Goal: Task Accomplishment & Management: Complete application form

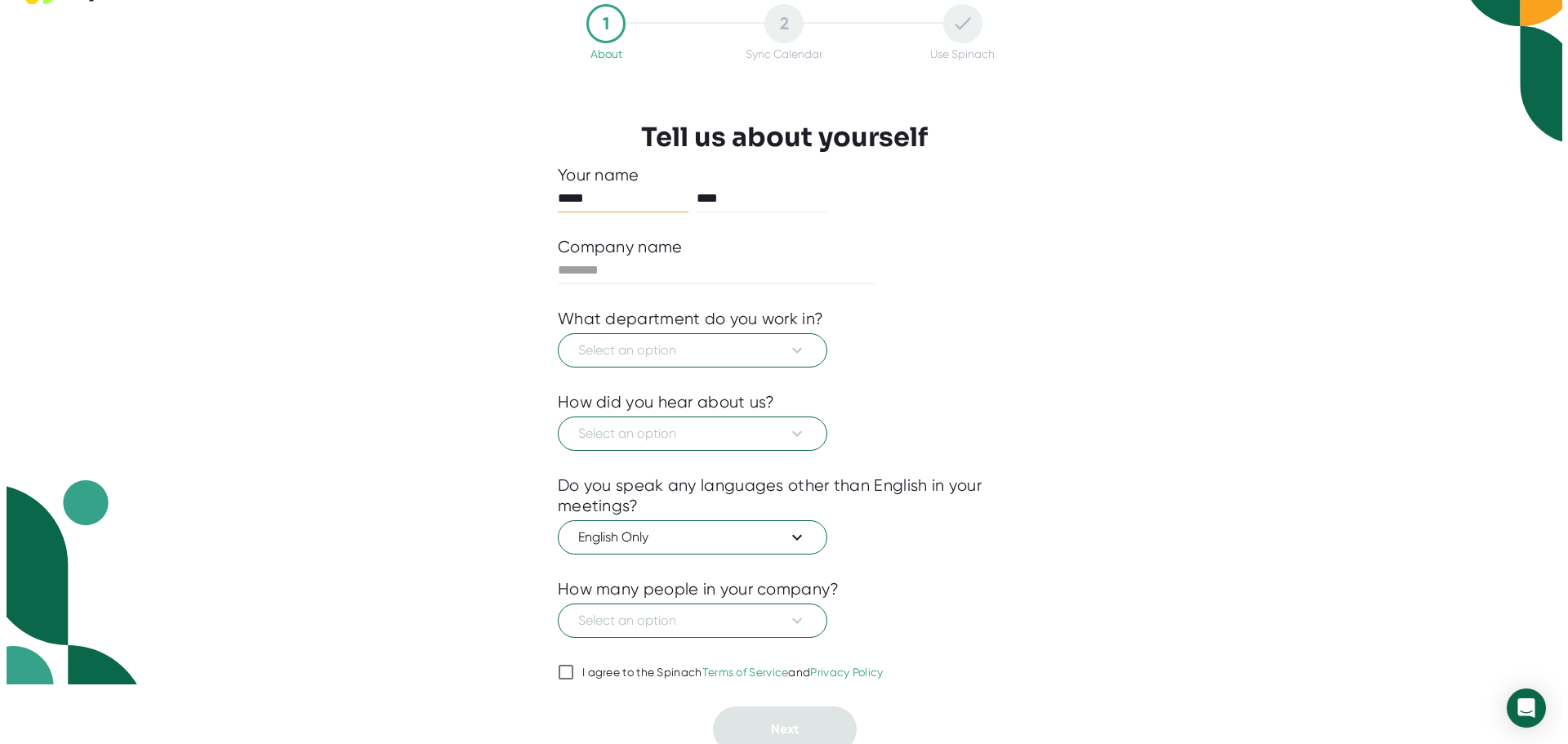
scroll to position [68, 0]
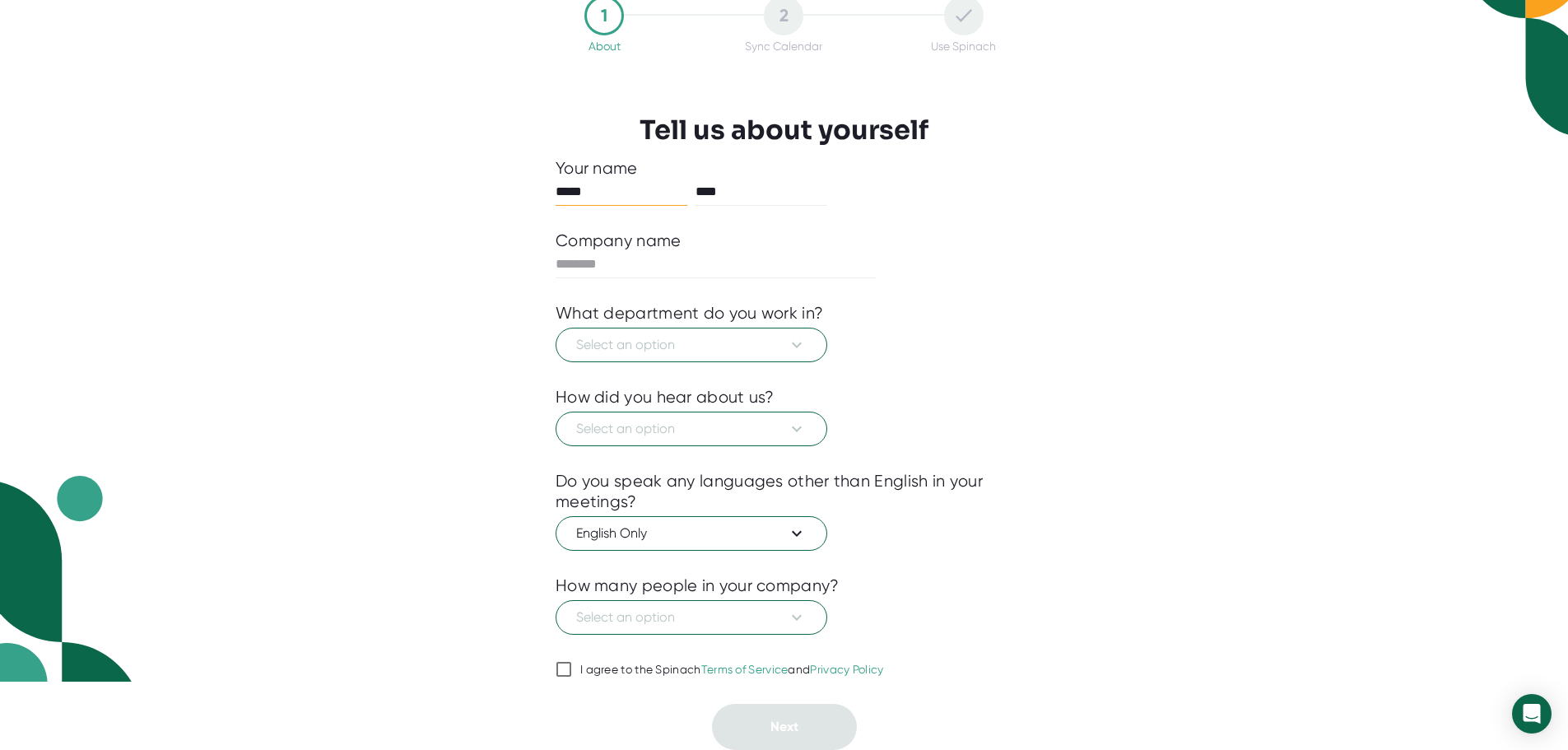
click at [572, 664] on icon at bounding box center [564, 669] width 19 height 19
click at [572, 664] on input "I agree to the Spinach Terms of Service and Privacy Policy" at bounding box center [564, 669] width 16 height 19
checkbox input "true"
click at [677, 278] on div at bounding box center [716, 264] width 320 height 27
click at [997, 403] on div "How did you hear about us?" at bounding box center [784, 397] width 456 height 20
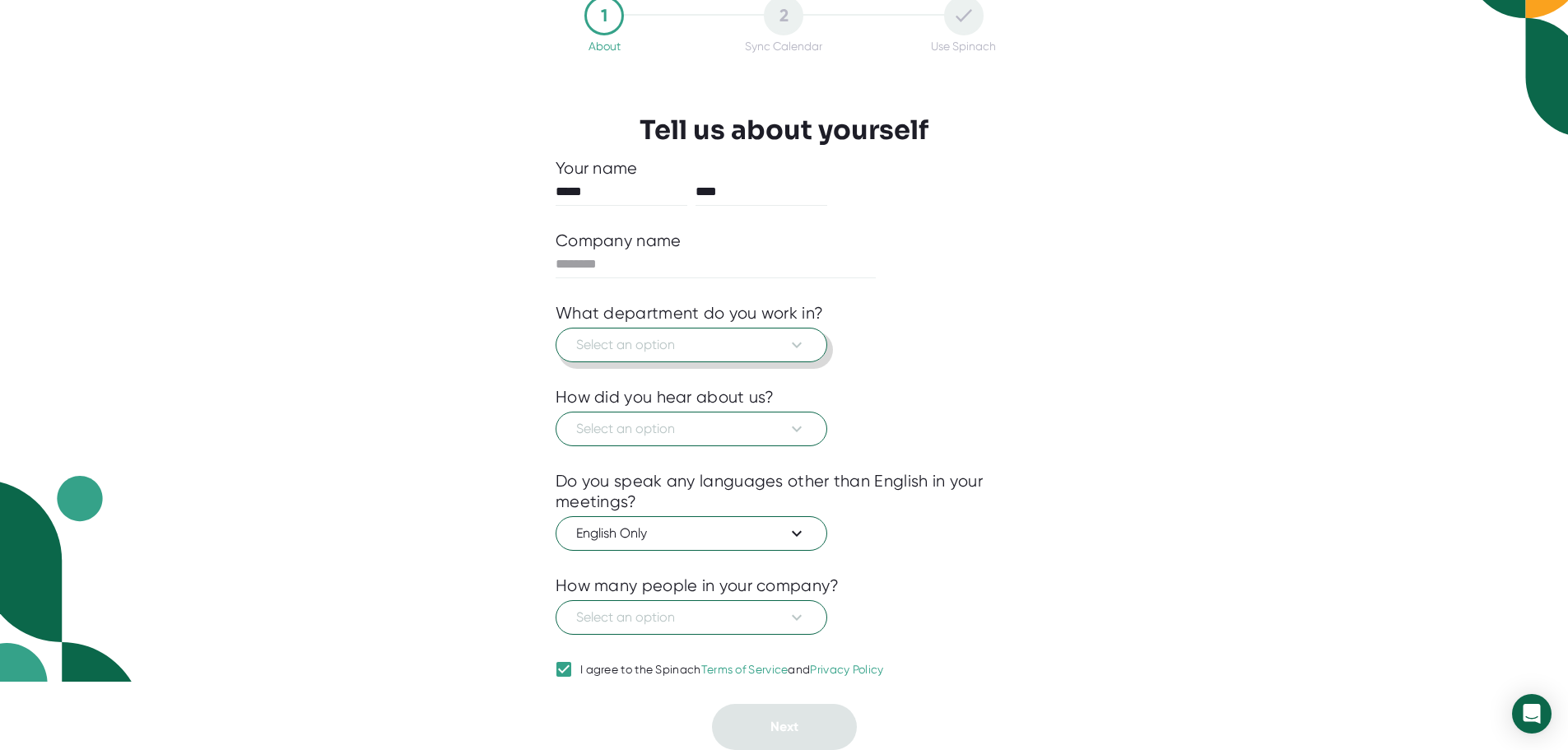
click at [786, 357] on button "Select an option" at bounding box center [691, 345] width 271 height 35
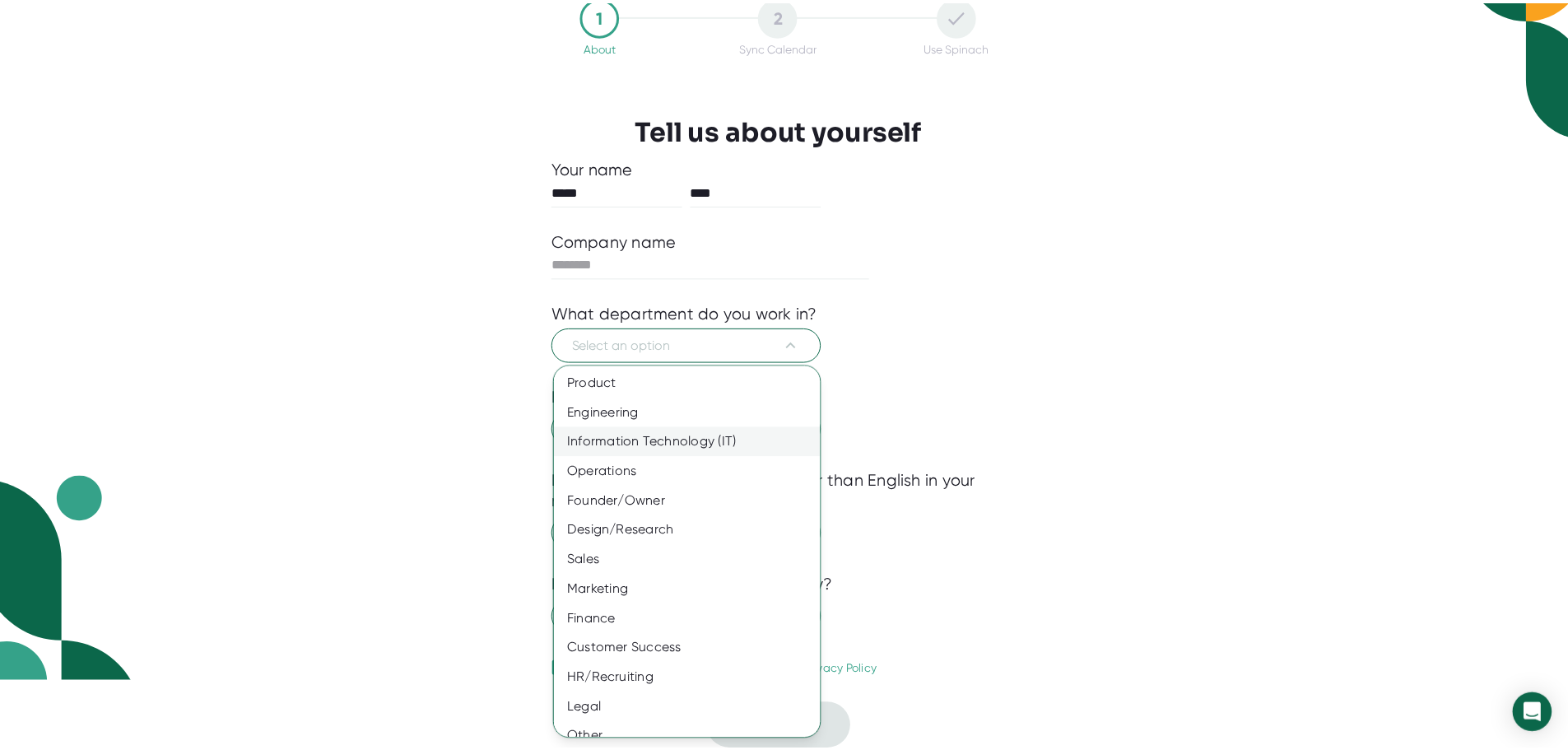
scroll to position [0, 0]
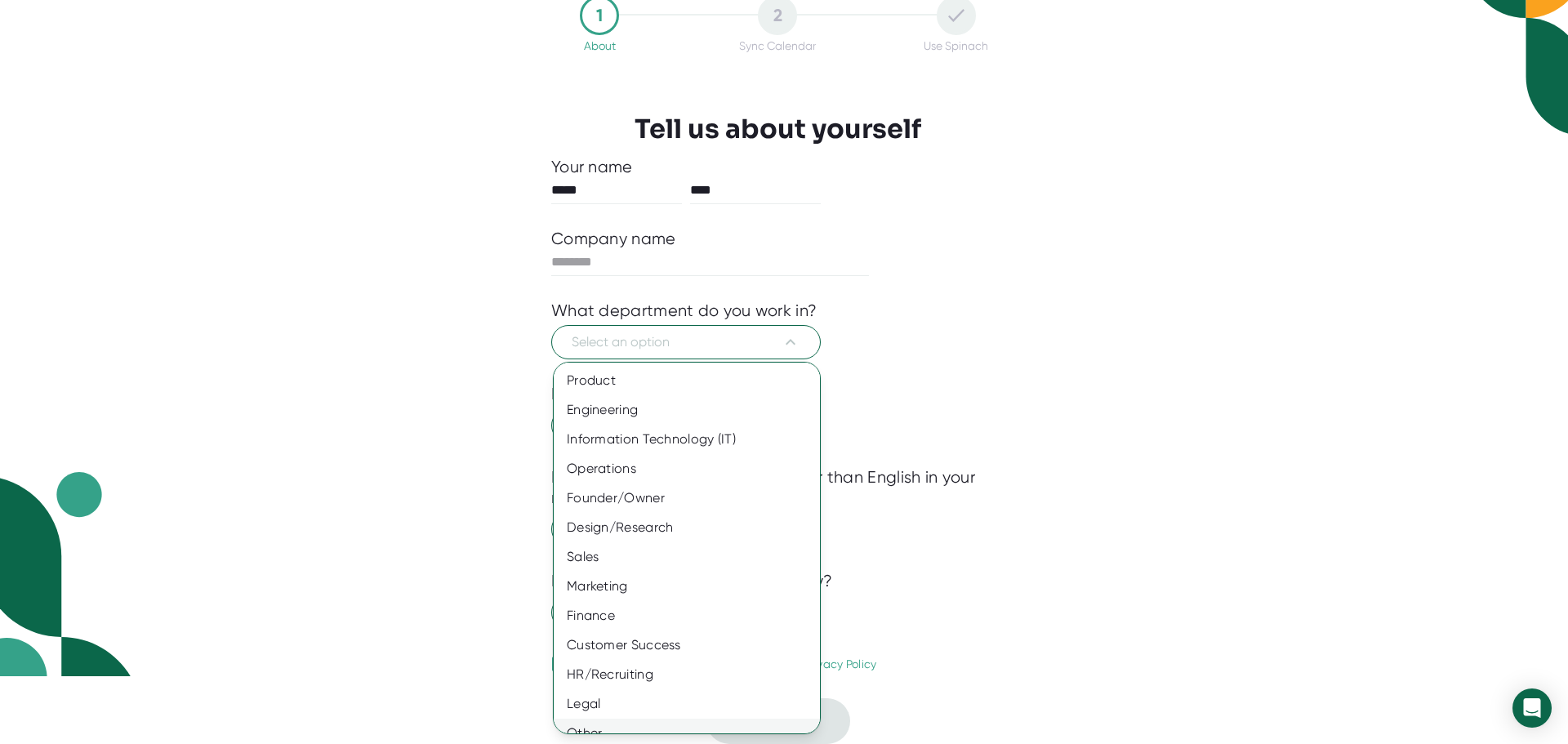
click at [655, 724] on div "Other" at bounding box center [692, 733] width 279 height 30
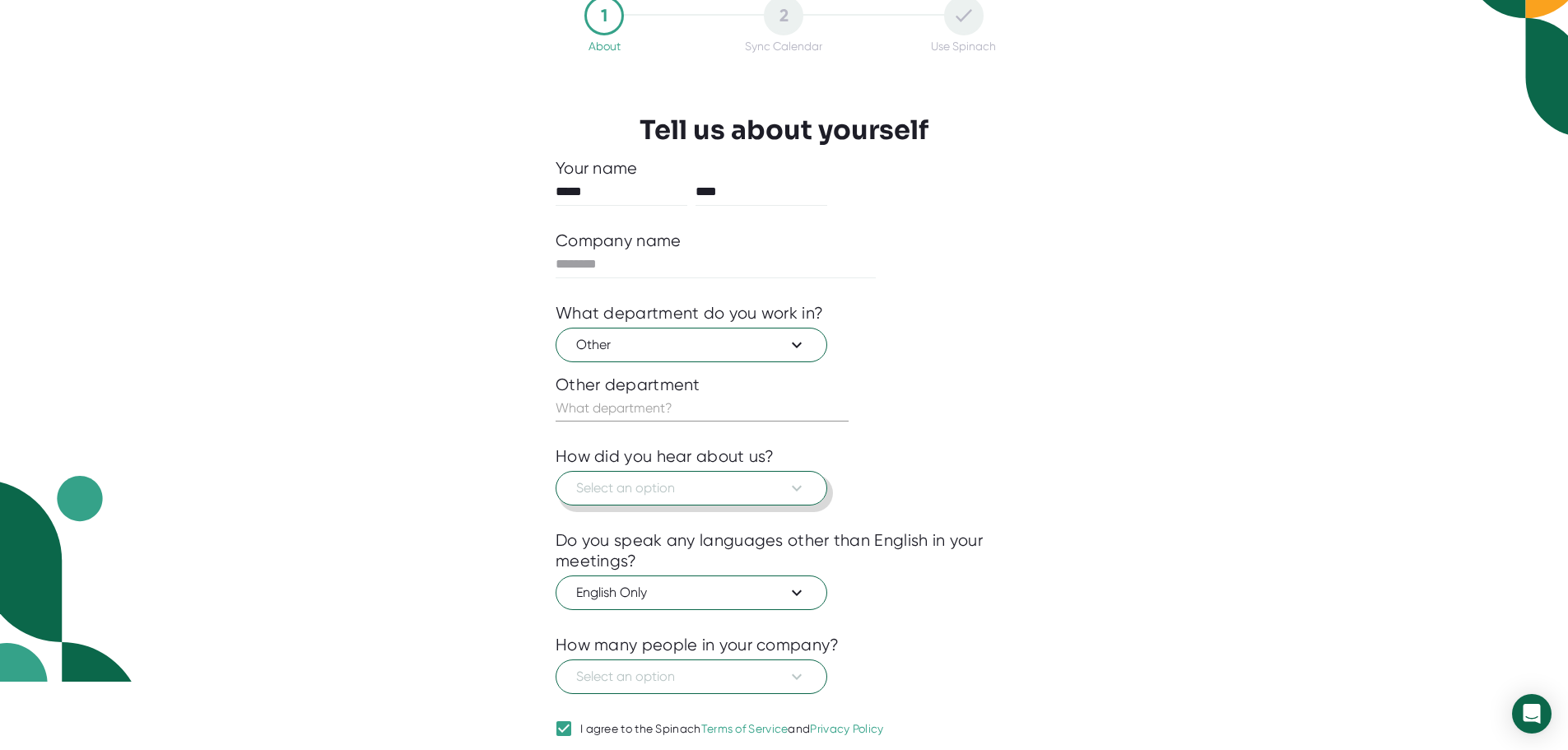
click at [690, 488] on span "Select an option" at bounding box center [691, 488] width 231 height 19
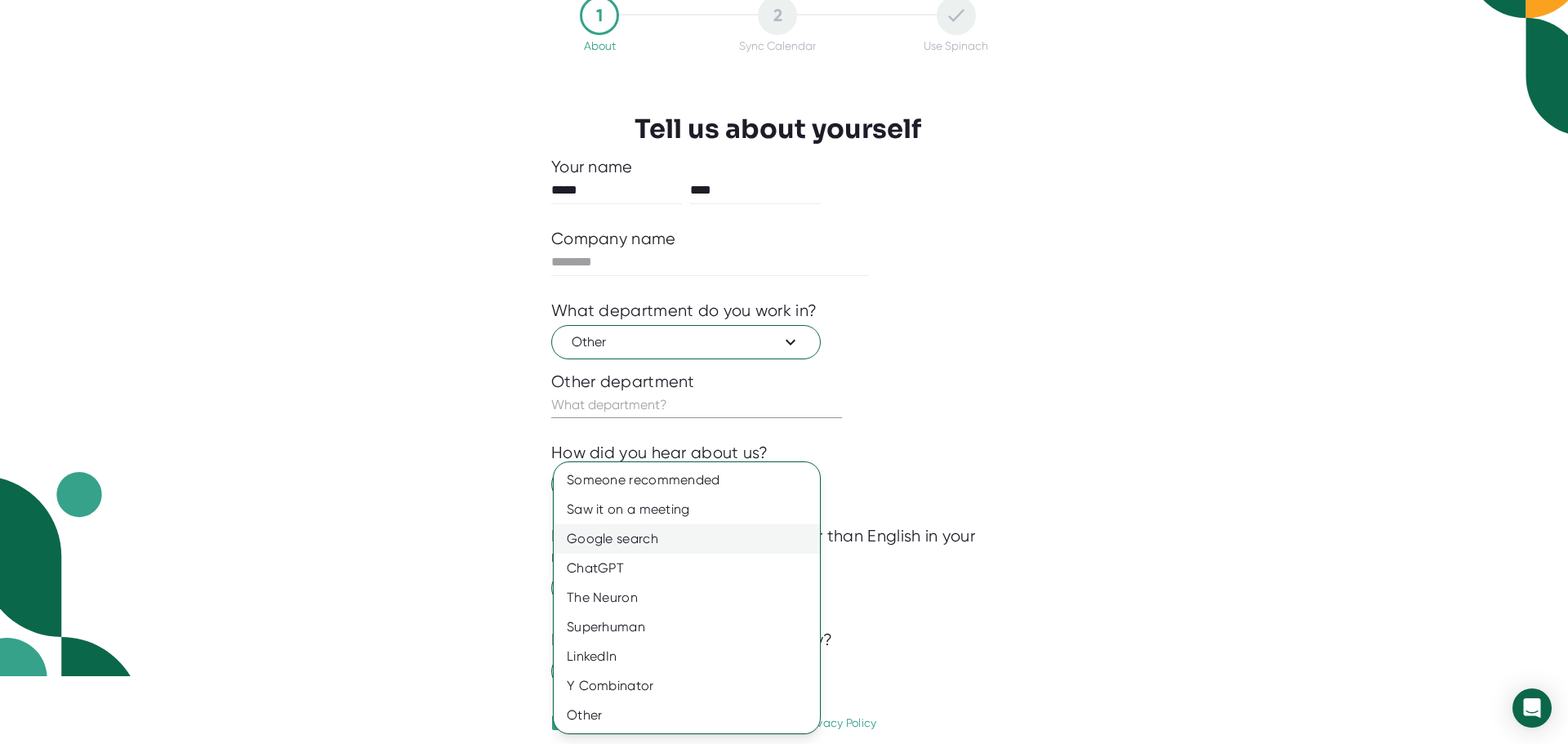
drag, startPoint x: 678, startPoint y: 536, endPoint x: 683, endPoint y: 526, distance: 11.2
click at [678, 535] on div "Google search" at bounding box center [686, 539] width 266 height 30
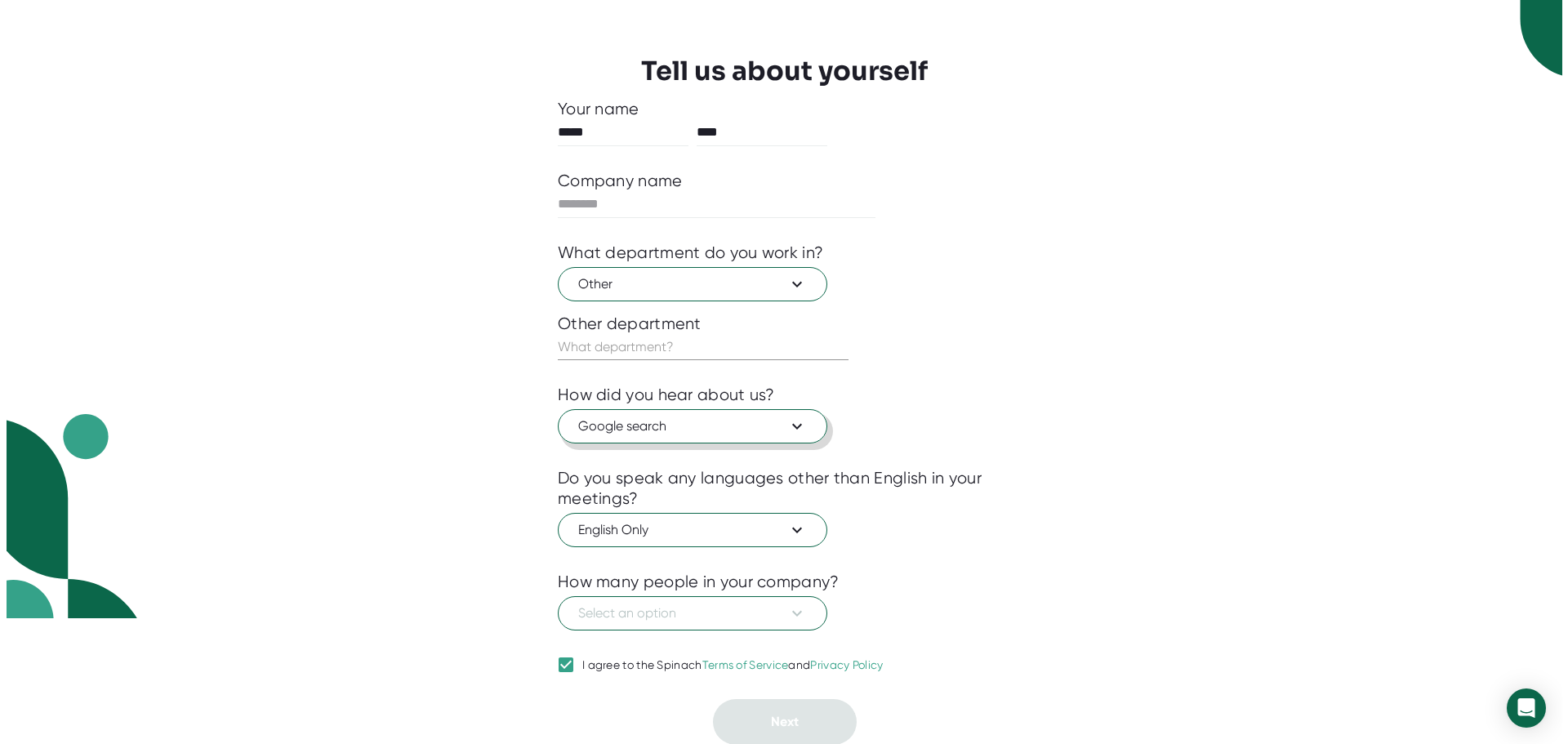
scroll to position [126, 0]
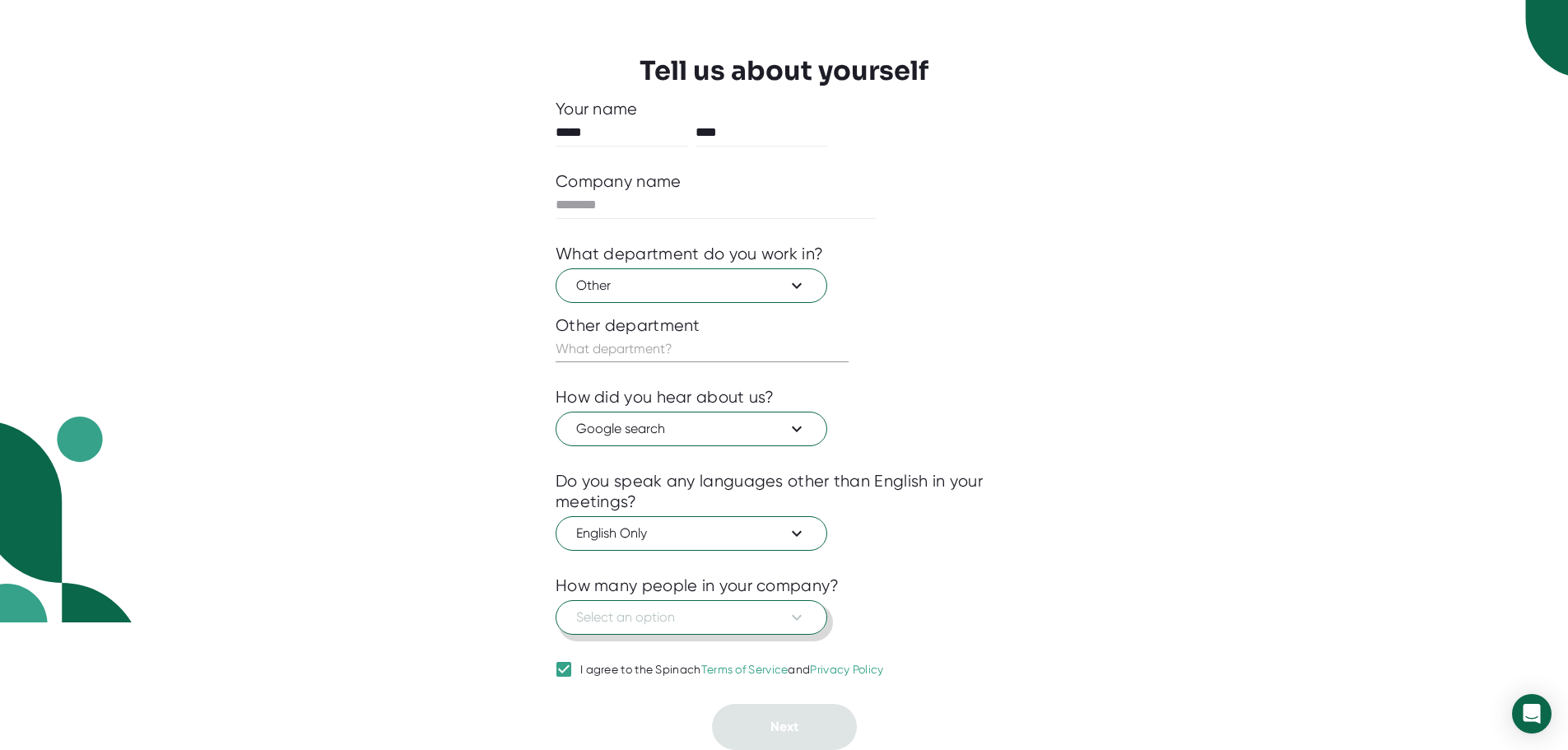
click at [629, 612] on span "Select an option" at bounding box center [691, 617] width 231 height 19
